Goal: Information Seeking & Learning: Learn about a topic

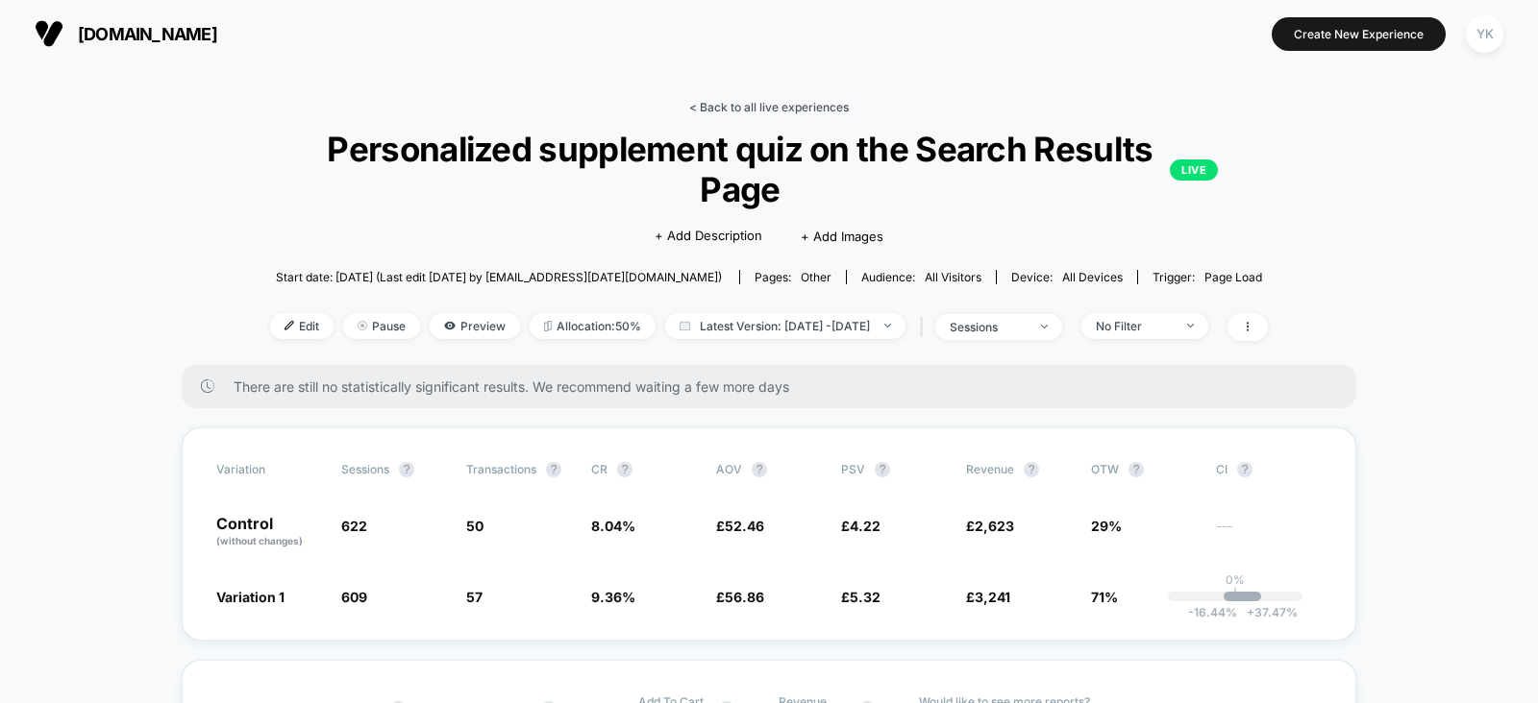
click at [739, 101] on link "< Back to all live experiences" at bounding box center [769, 107] width 160 height 14
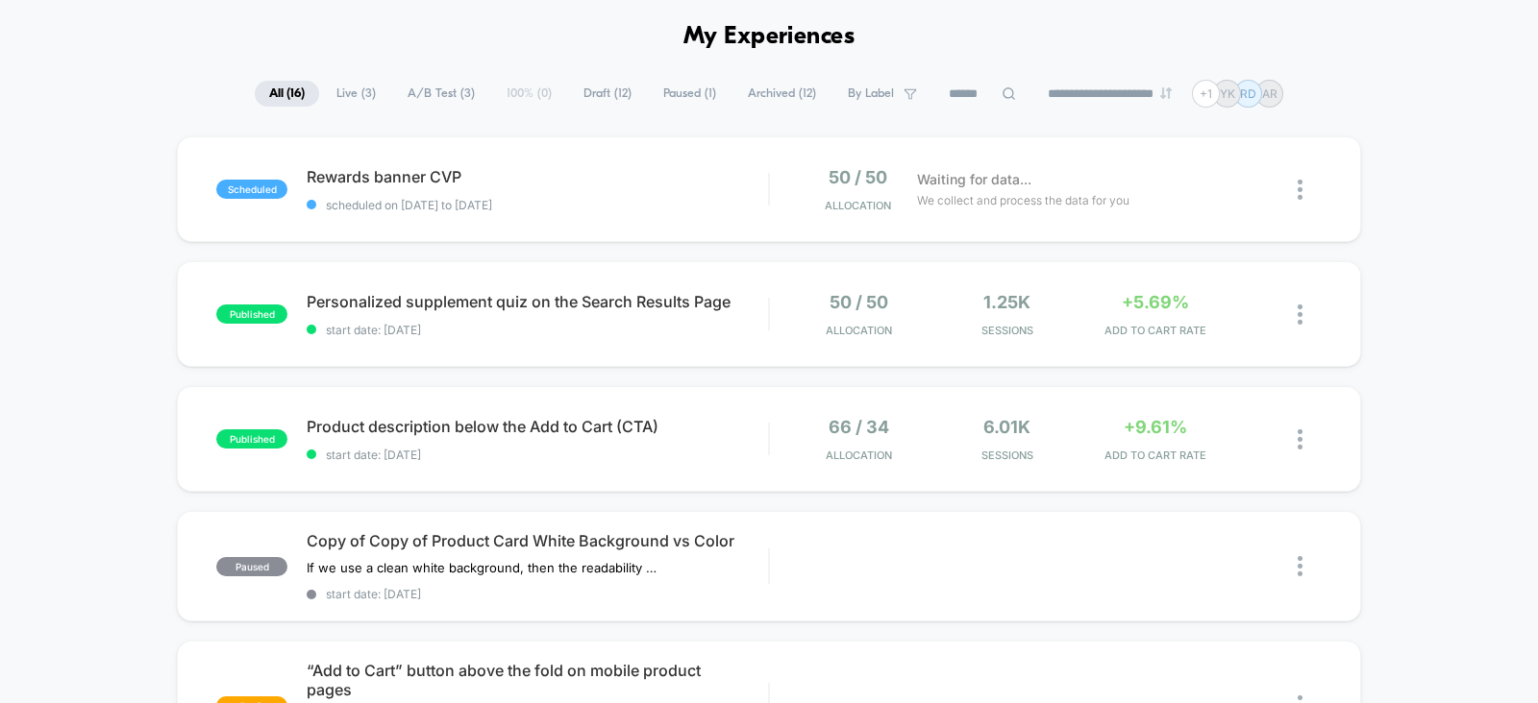
scroll to position [77, 0]
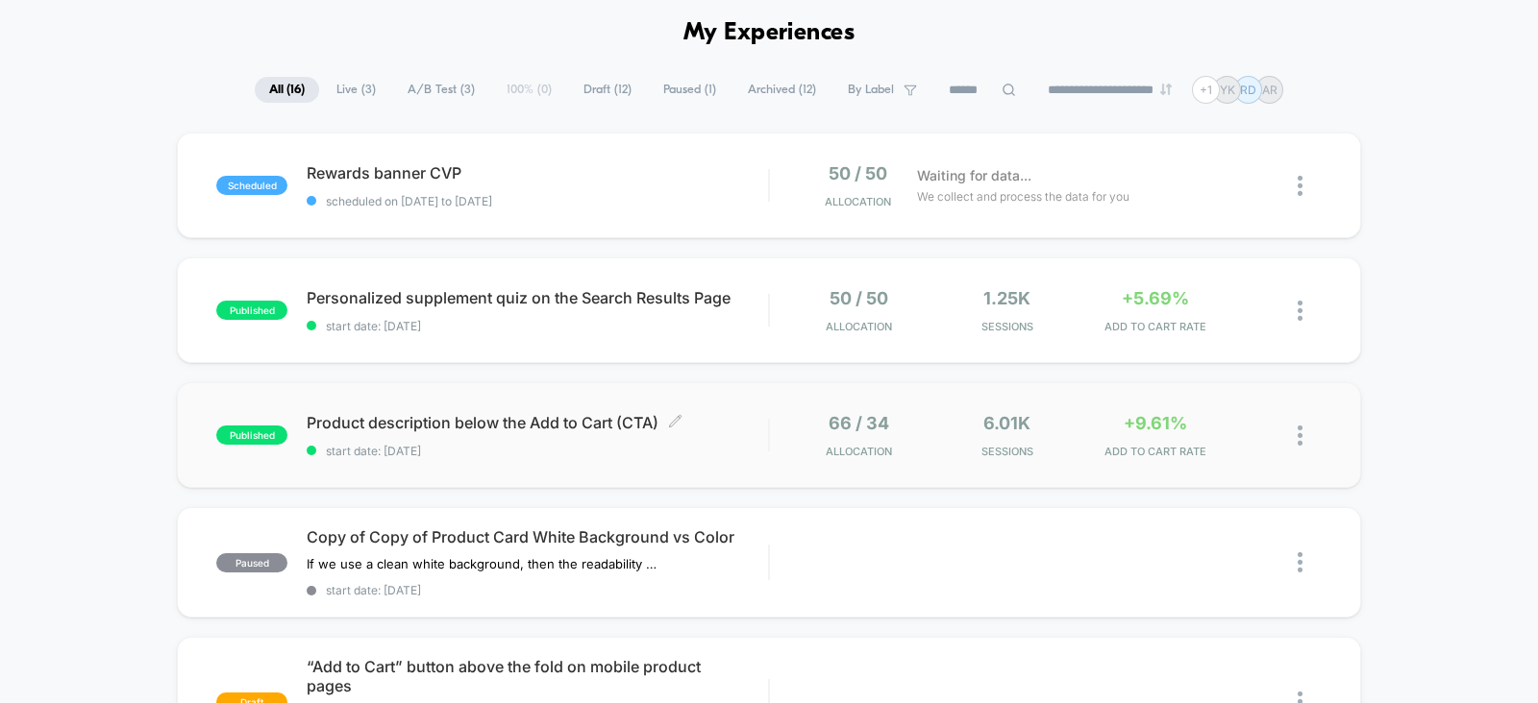
drag, startPoint x: 291, startPoint y: 386, endPoint x: 718, endPoint y: 450, distance: 431.4
click at [718, 450] on div "published Product description below the Add to Cart (CTA) Click to edit experie…" at bounding box center [769, 435] width 1184 height 106
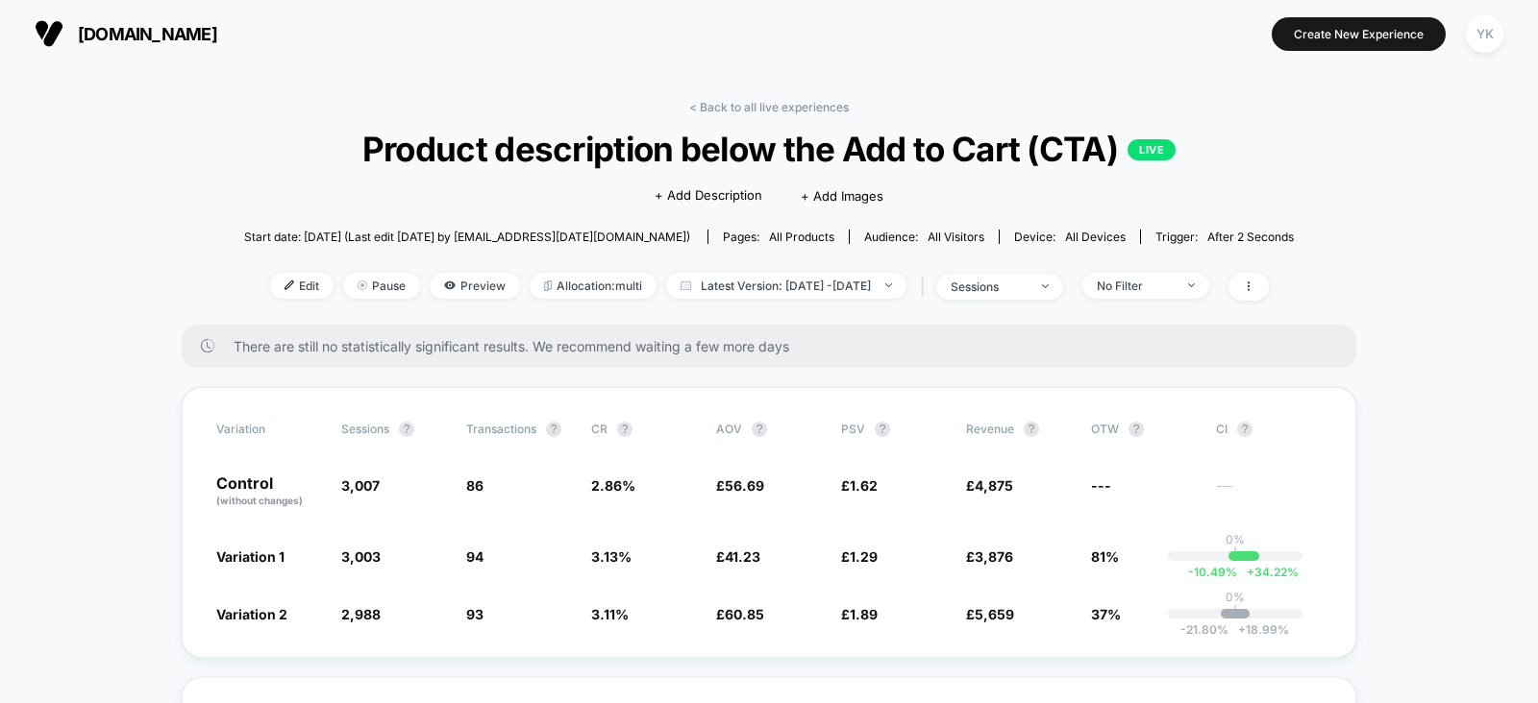
click at [504, 148] on span "Product description below the Add to Cart (CTA) LIVE" at bounding box center [769, 149] width 944 height 40
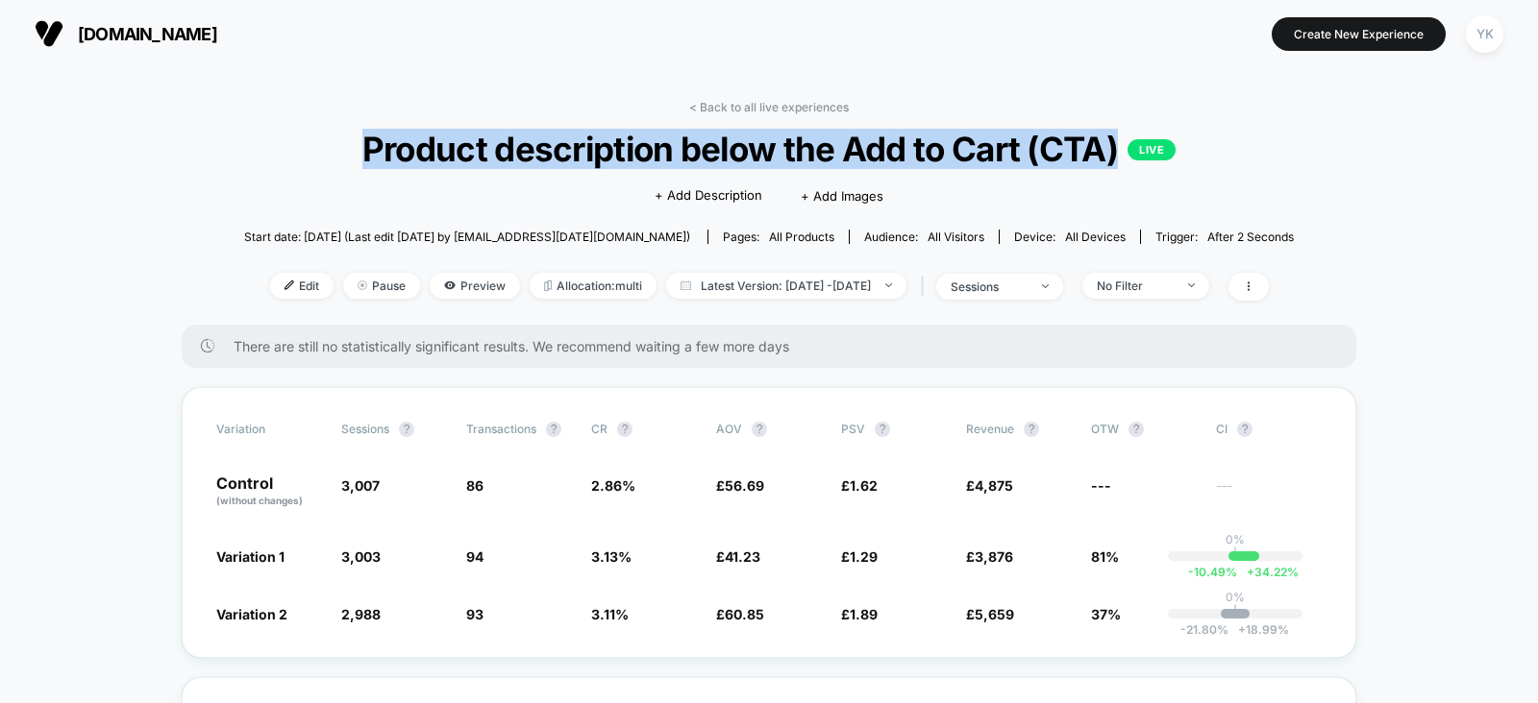
click at [504, 148] on span "Product description below the Add to Cart (CTA) LIVE" at bounding box center [769, 149] width 944 height 40
copy span "Product description below the Add to Cart (CTA)"
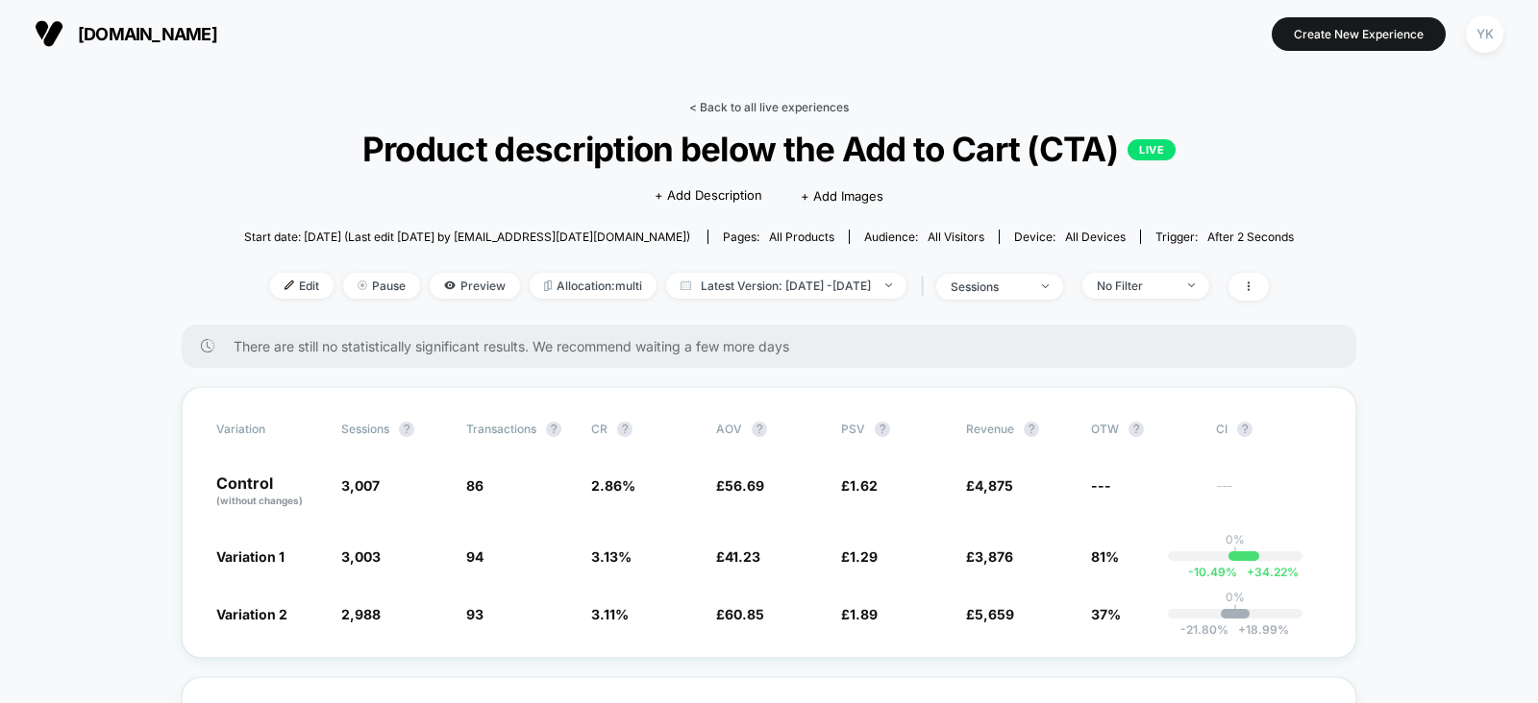
click at [712, 108] on link "< Back to all live experiences" at bounding box center [769, 107] width 160 height 14
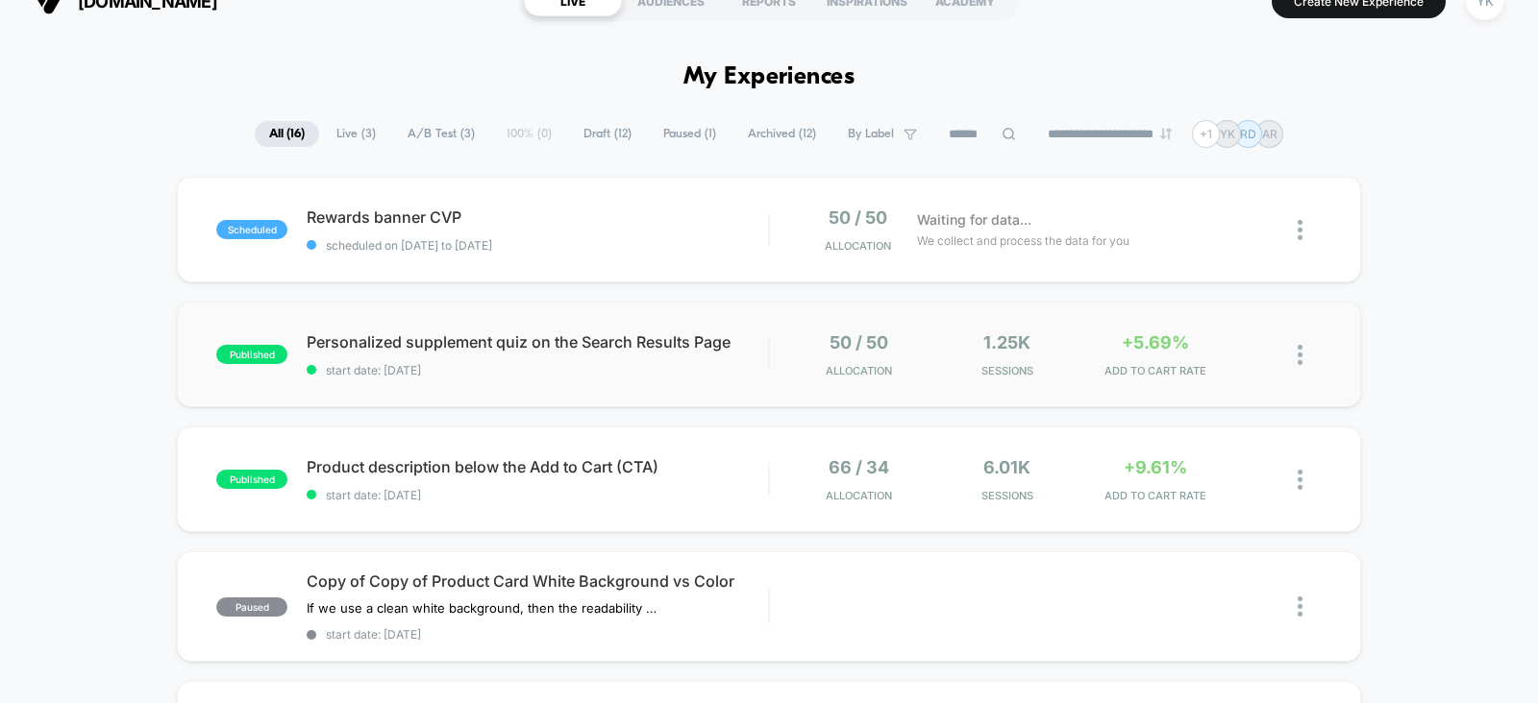
scroll to position [34, 0]
click at [1038, 497] on span "Sessions" at bounding box center [1006, 494] width 139 height 13
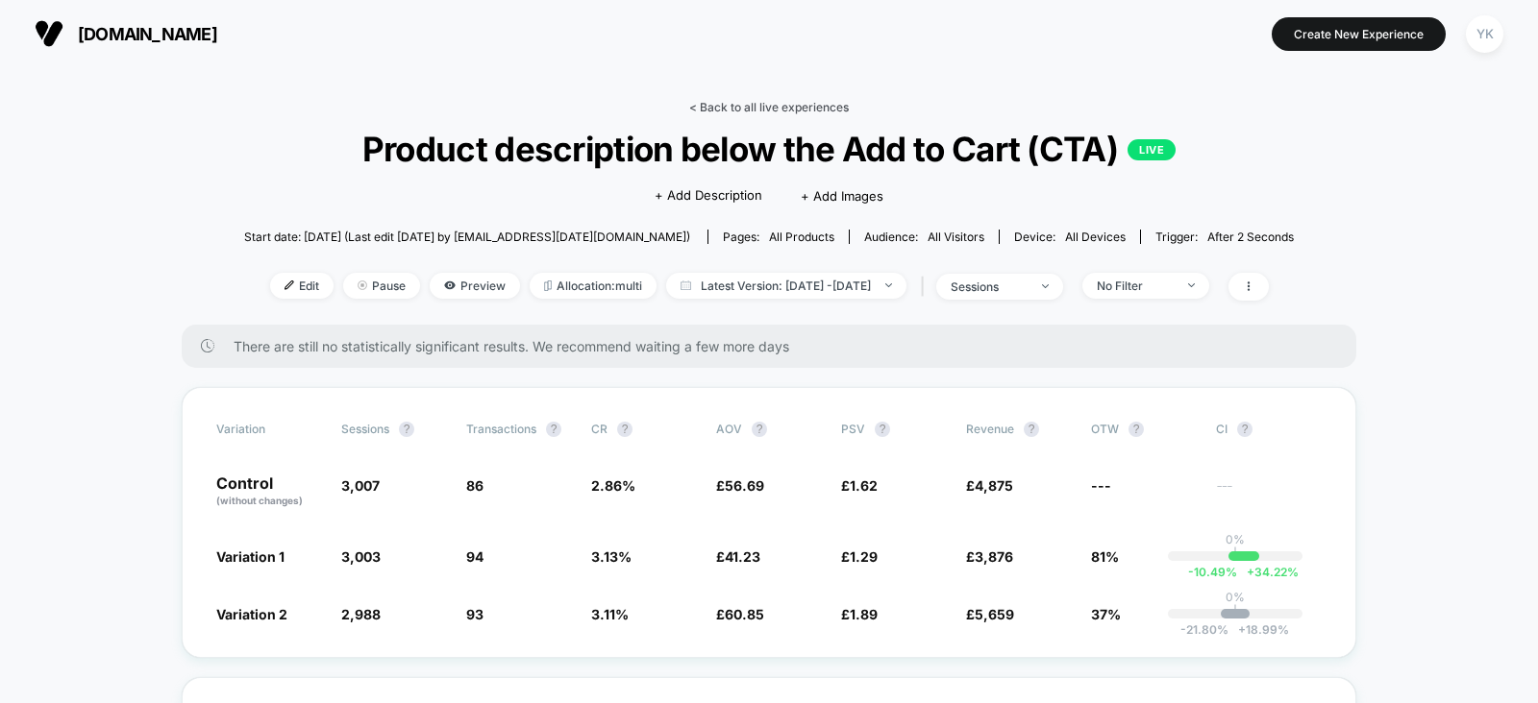
click at [759, 108] on link "< Back to all live experiences" at bounding box center [769, 107] width 160 height 14
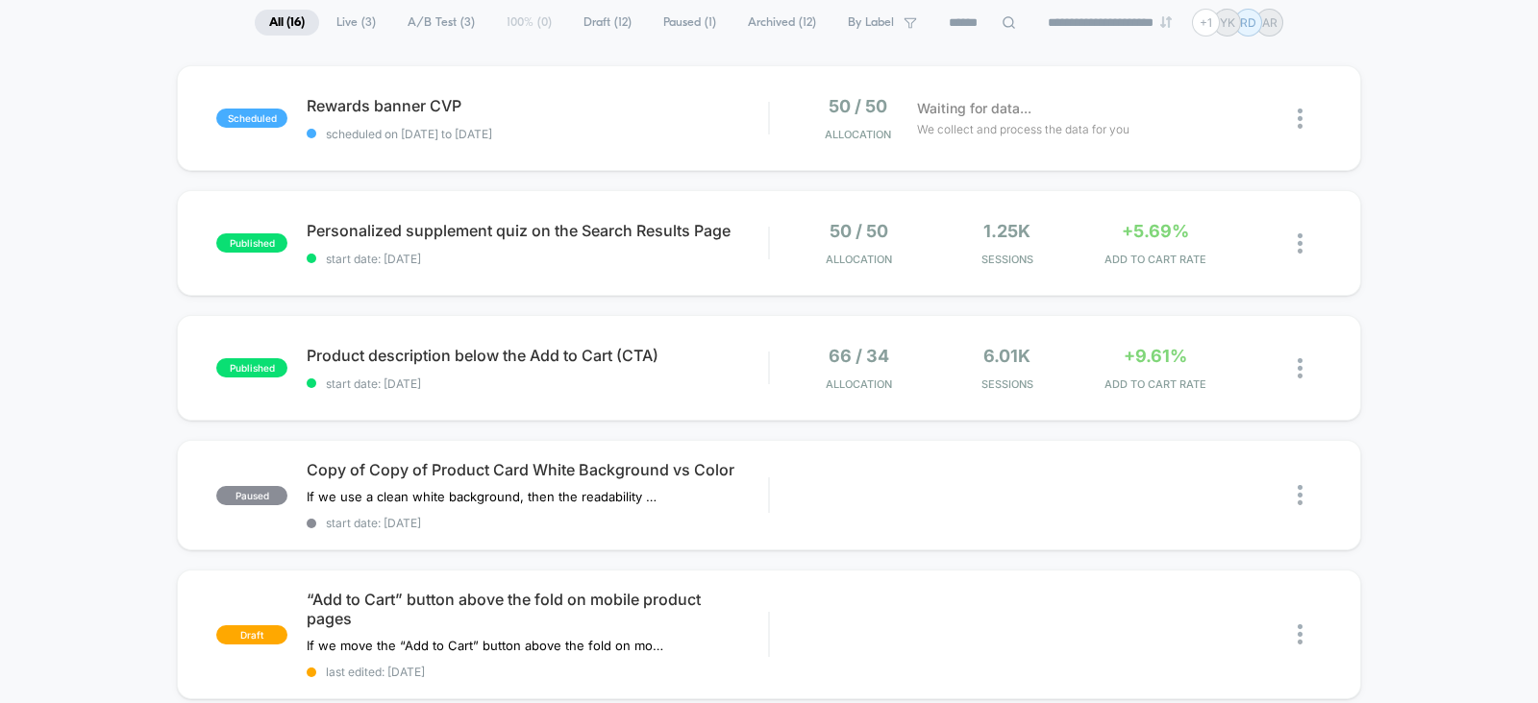
scroll to position [145, 0]
click at [1211, 221] on div "+5.69% ADD TO CART RATE" at bounding box center [1155, 242] width 139 height 45
